Goal: Task Accomplishment & Management: Manage account settings

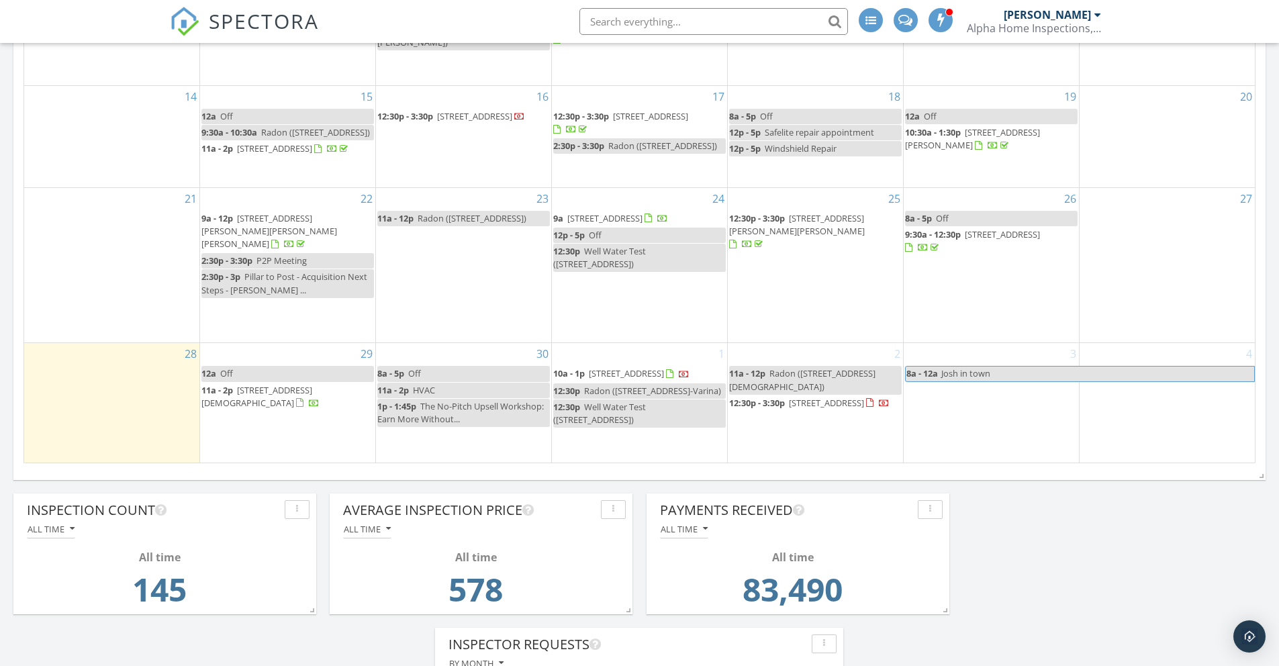
scroll to position [2015, 1300]
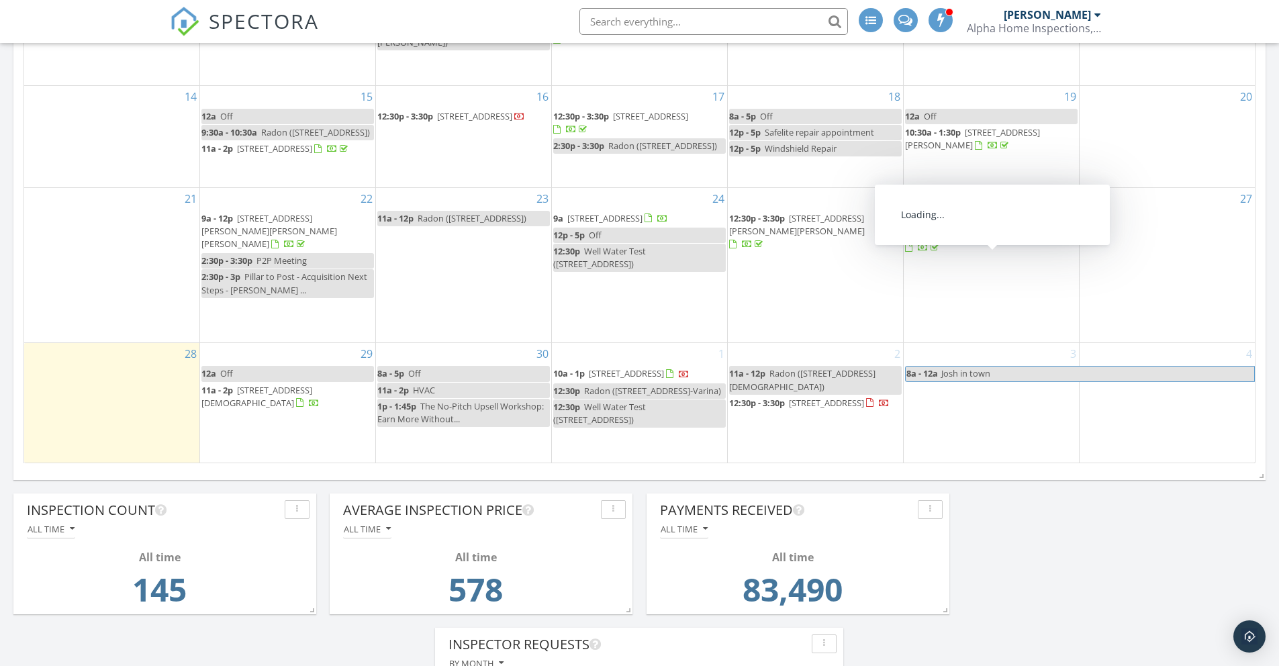
click at [965, 240] on span "15 Blue Spruce Cir , Lillington 27546" at bounding box center [1002, 234] width 75 height 12
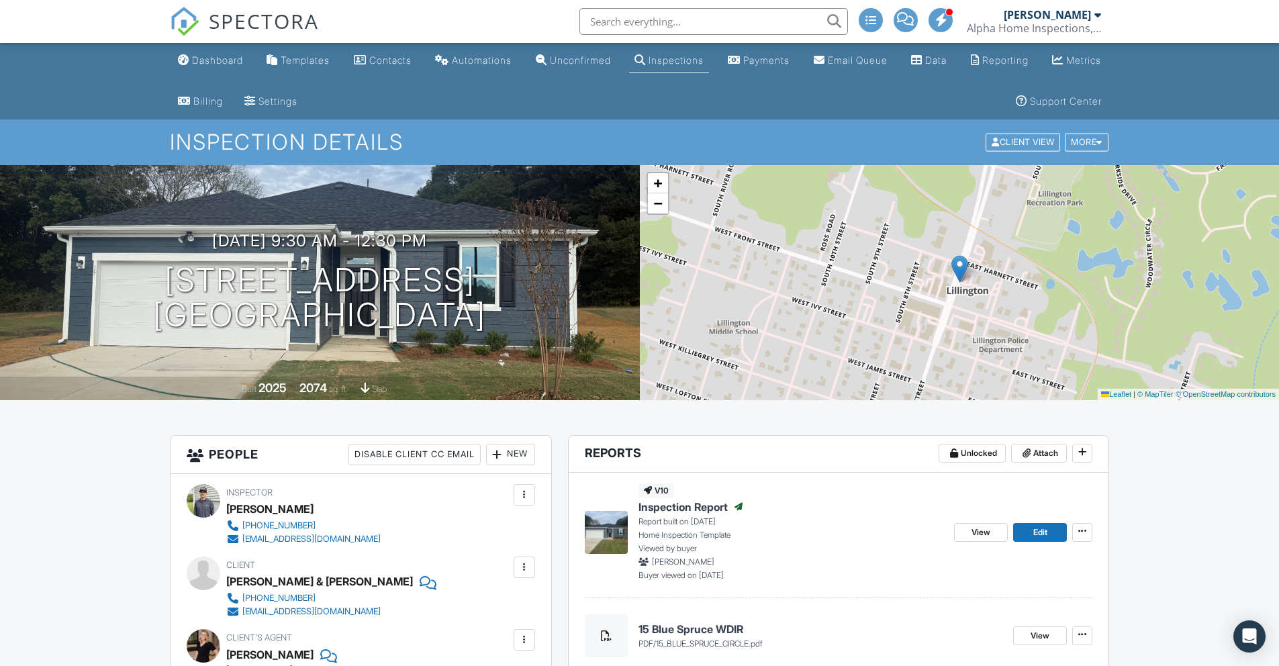
scroll to position [375, 0]
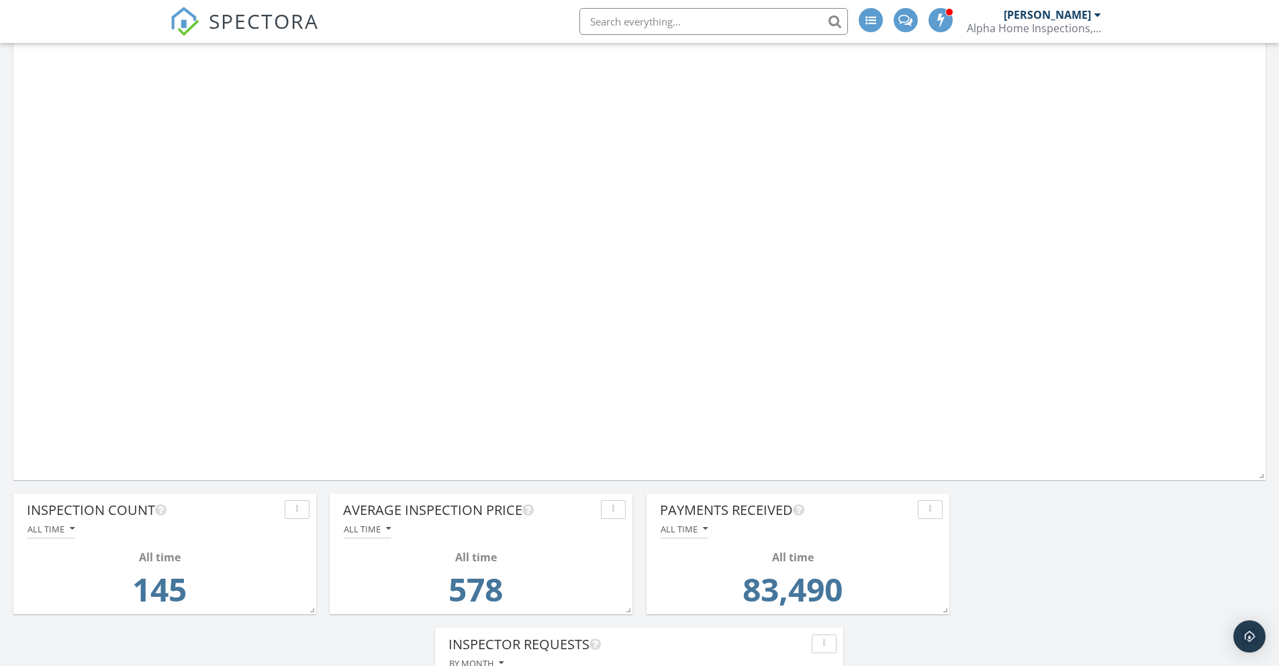
scroll to position [289, 408]
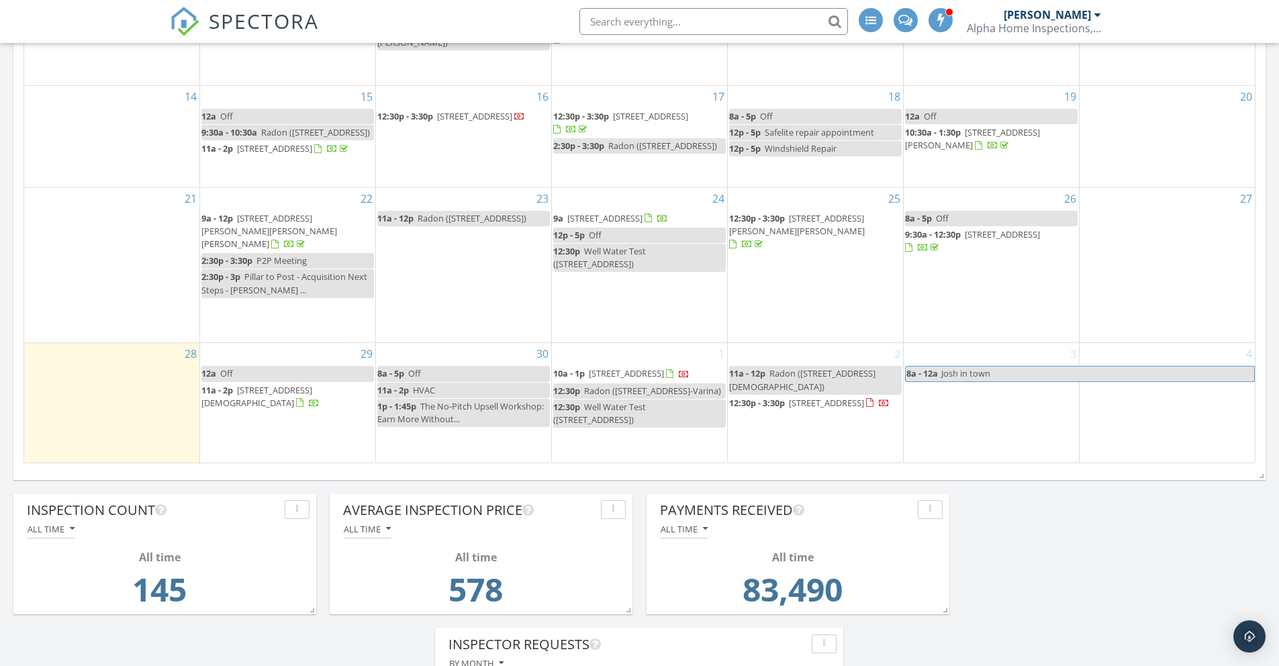
click at [802, 237] on span "1144 Lee-Johnson Rd, Dunn 28334" at bounding box center [797, 224] width 136 height 25
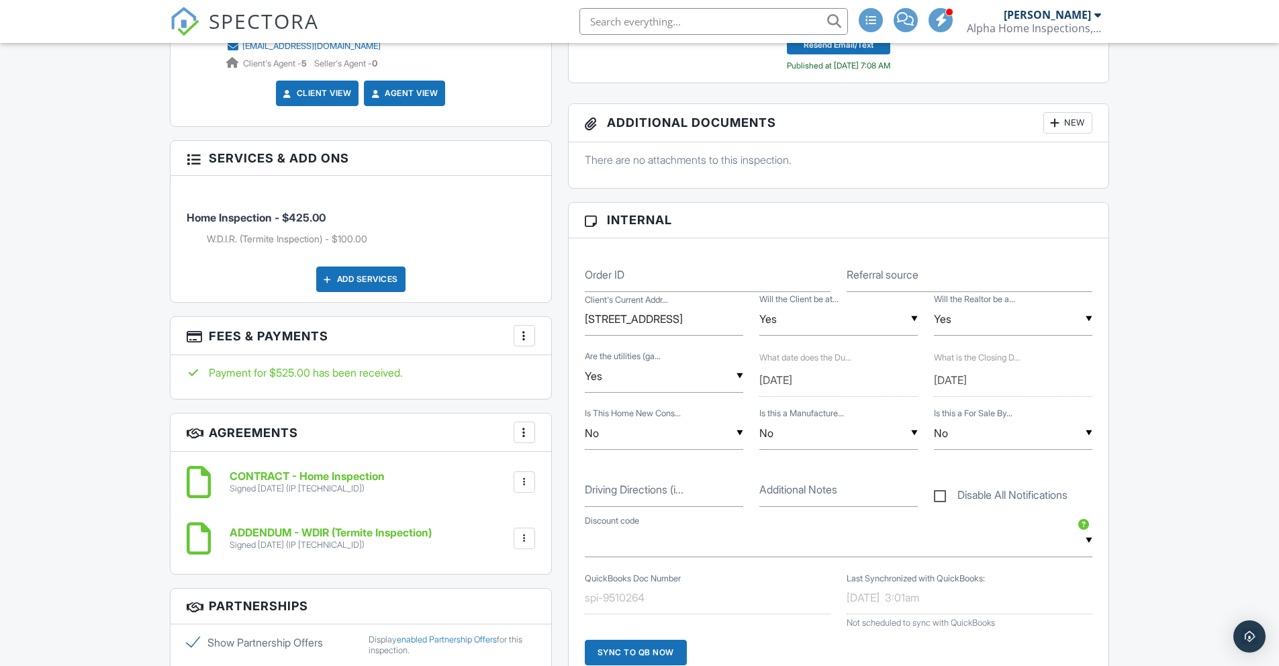
scroll to position [673, 0]
